Goal: Check status

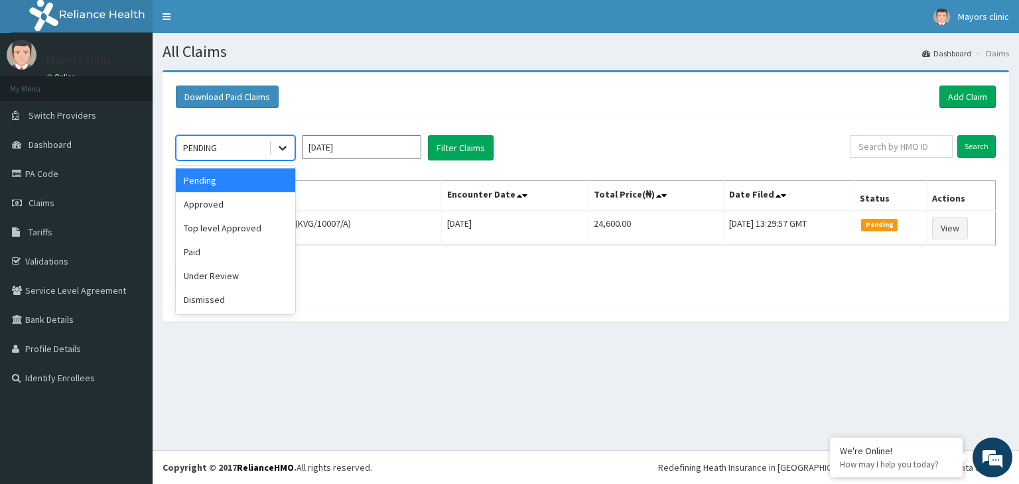
click at [280, 151] on icon at bounding box center [282, 147] width 13 height 13
click at [249, 202] on div "Approved" at bounding box center [235, 204] width 119 height 24
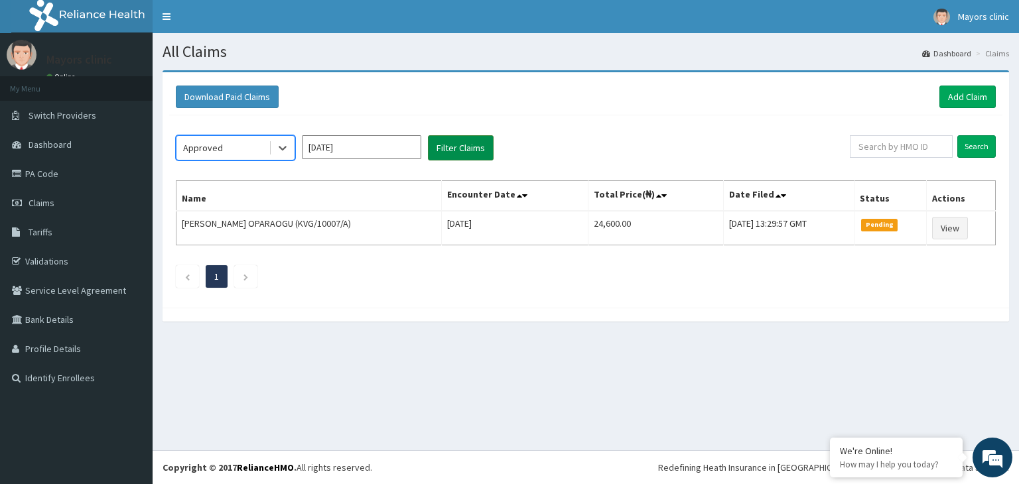
click at [457, 140] on button "Filter Claims" at bounding box center [461, 147] width 66 height 25
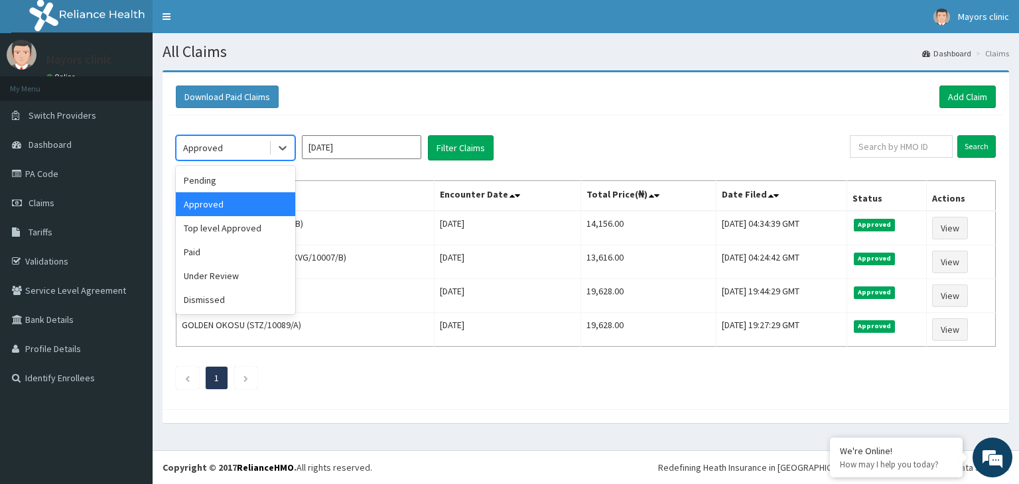
click at [252, 155] on div "Approved" at bounding box center [222, 147] width 92 height 21
click at [228, 227] on div "Top level Approved" at bounding box center [235, 228] width 119 height 24
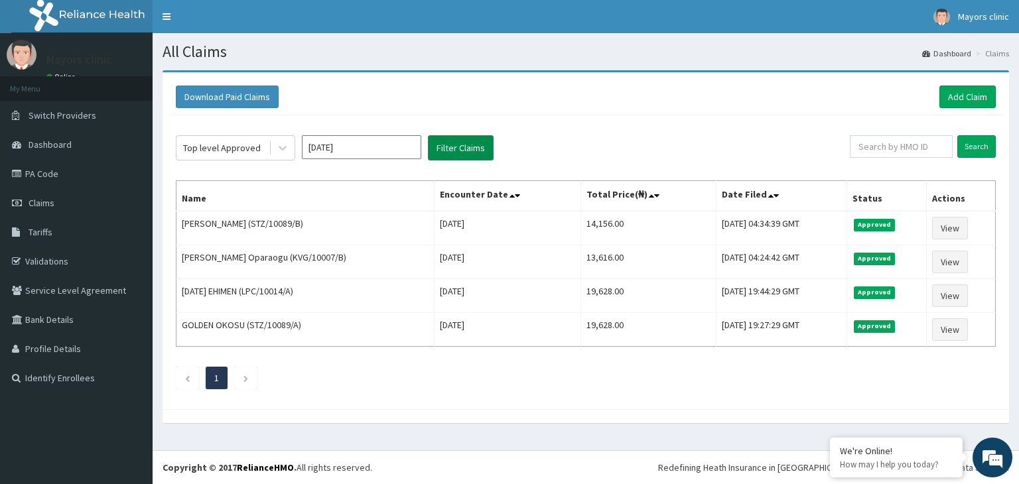
click at [451, 147] on button "Filter Claims" at bounding box center [461, 147] width 66 height 25
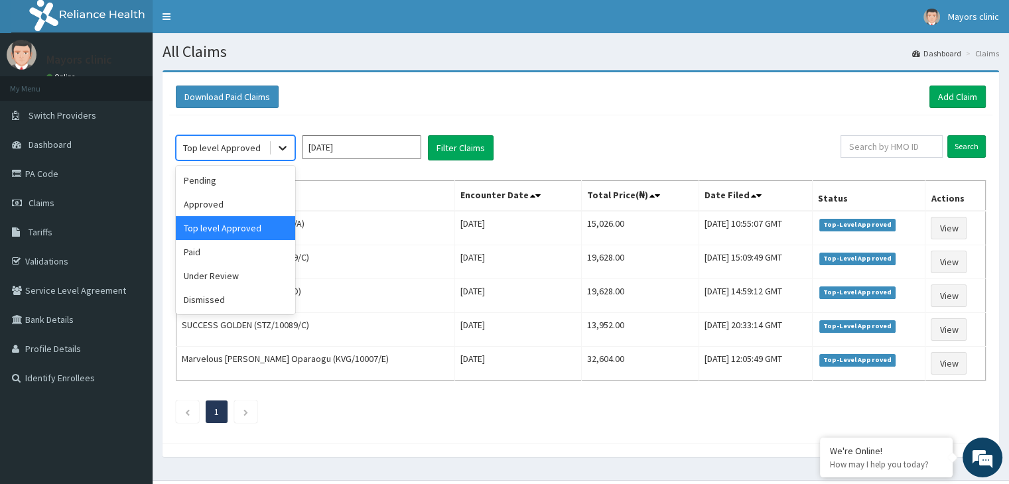
click at [284, 151] on icon at bounding box center [282, 147] width 13 height 13
click at [228, 201] on div "Approved" at bounding box center [235, 204] width 119 height 24
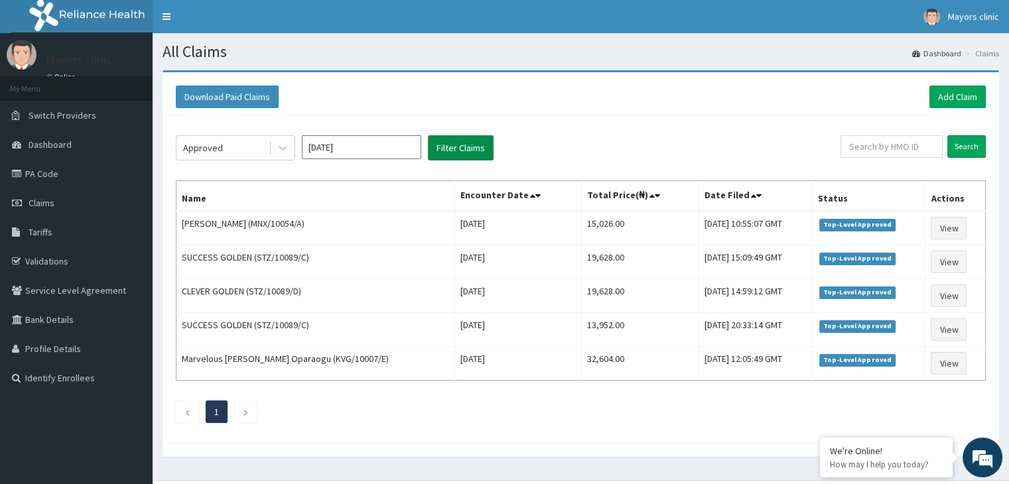
click at [459, 149] on button "Filter Claims" at bounding box center [461, 147] width 66 height 25
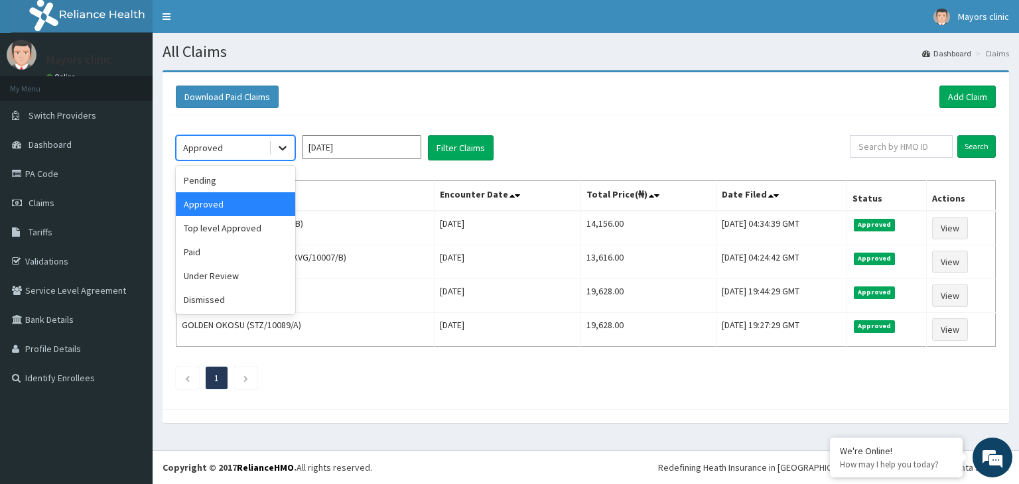
click at [279, 144] on icon at bounding box center [282, 147] width 13 height 13
click at [228, 186] on div "Pending" at bounding box center [235, 181] width 119 height 24
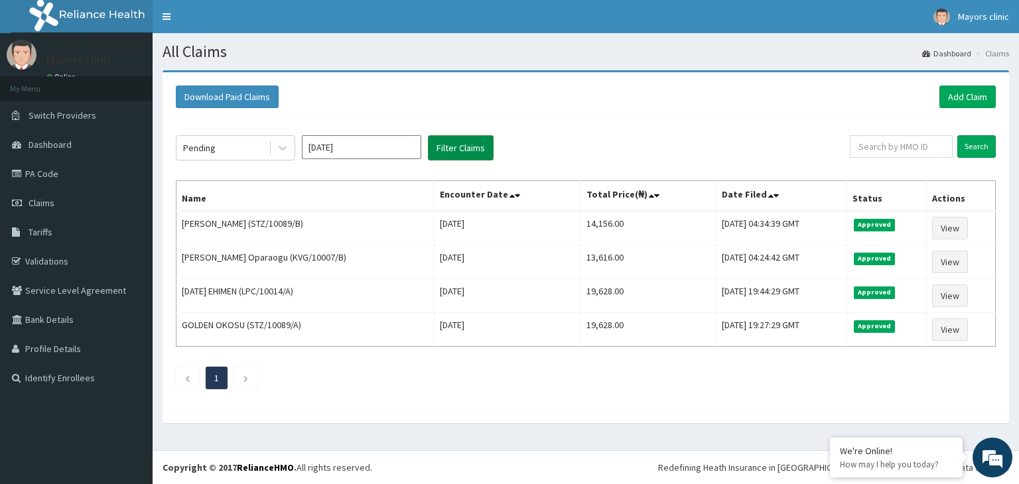
click at [451, 152] on button "Filter Claims" at bounding box center [461, 147] width 66 height 25
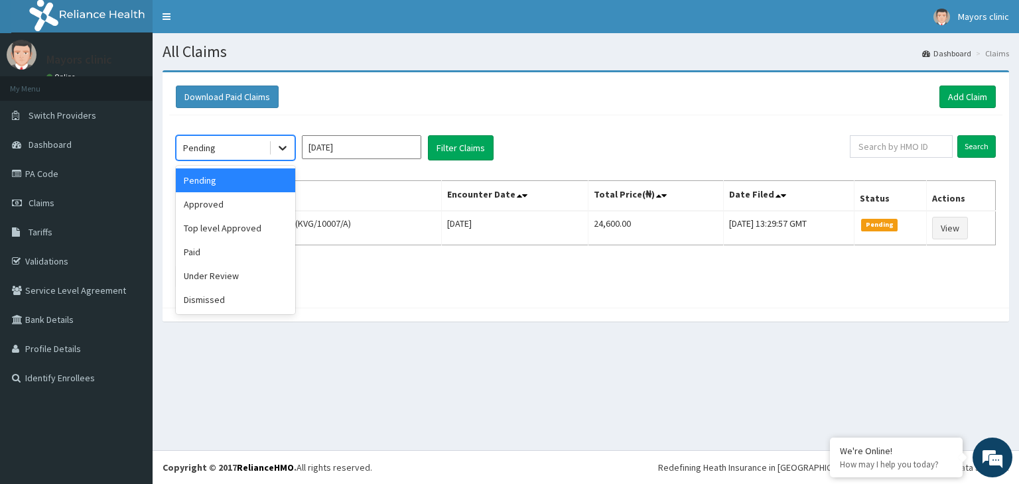
click at [282, 143] on icon at bounding box center [282, 147] width 13 height 13
click at [208, 279] on div "Under Review" at bounding box center [235, 276] width 119 height 24
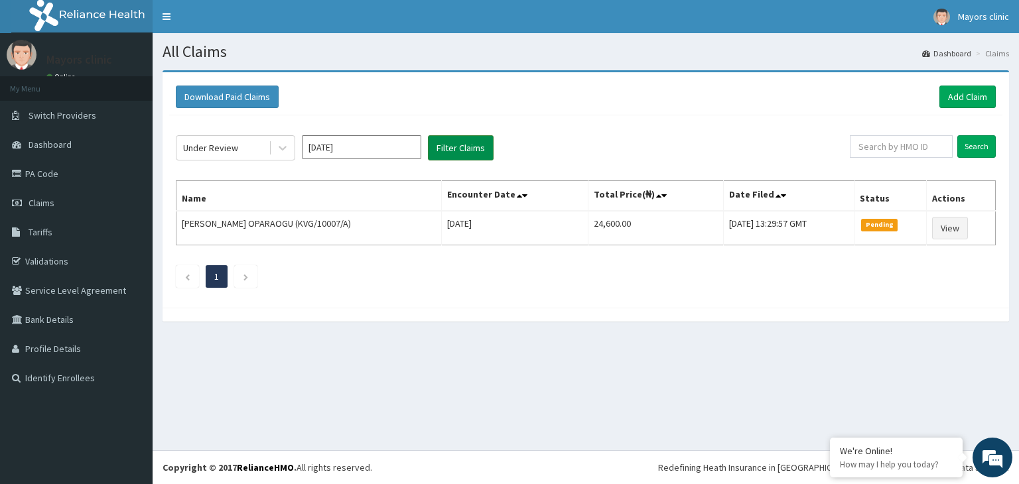
click at [475, 151] on button "Filter Claims" at bounding box center [461, 147] width 66 height 25
